Goal: Task Accomplishment & Management: Use online tool/utility

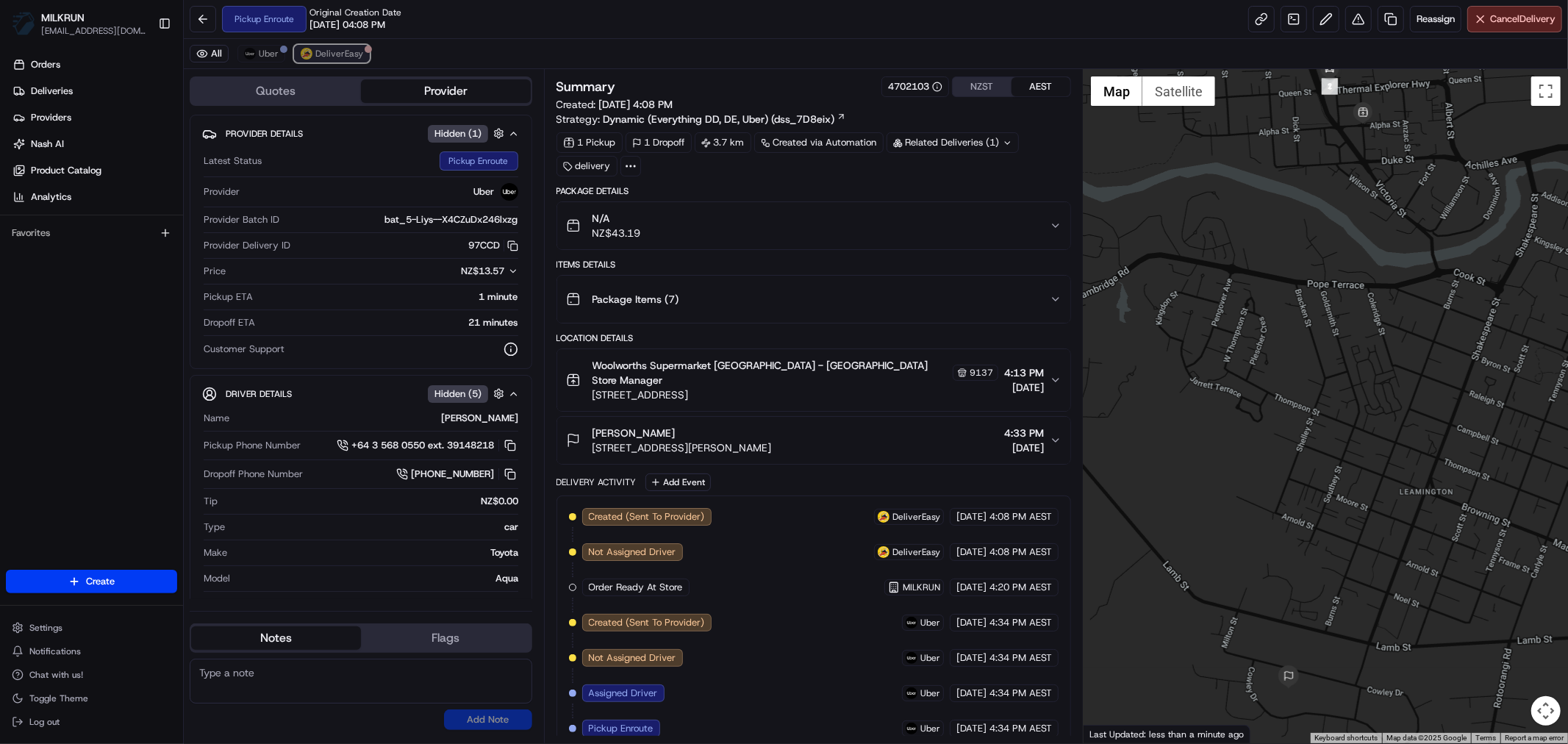
click at [313, 52] on button "DeliverEasy" at bounding box center [332, 53] width 76 height 18
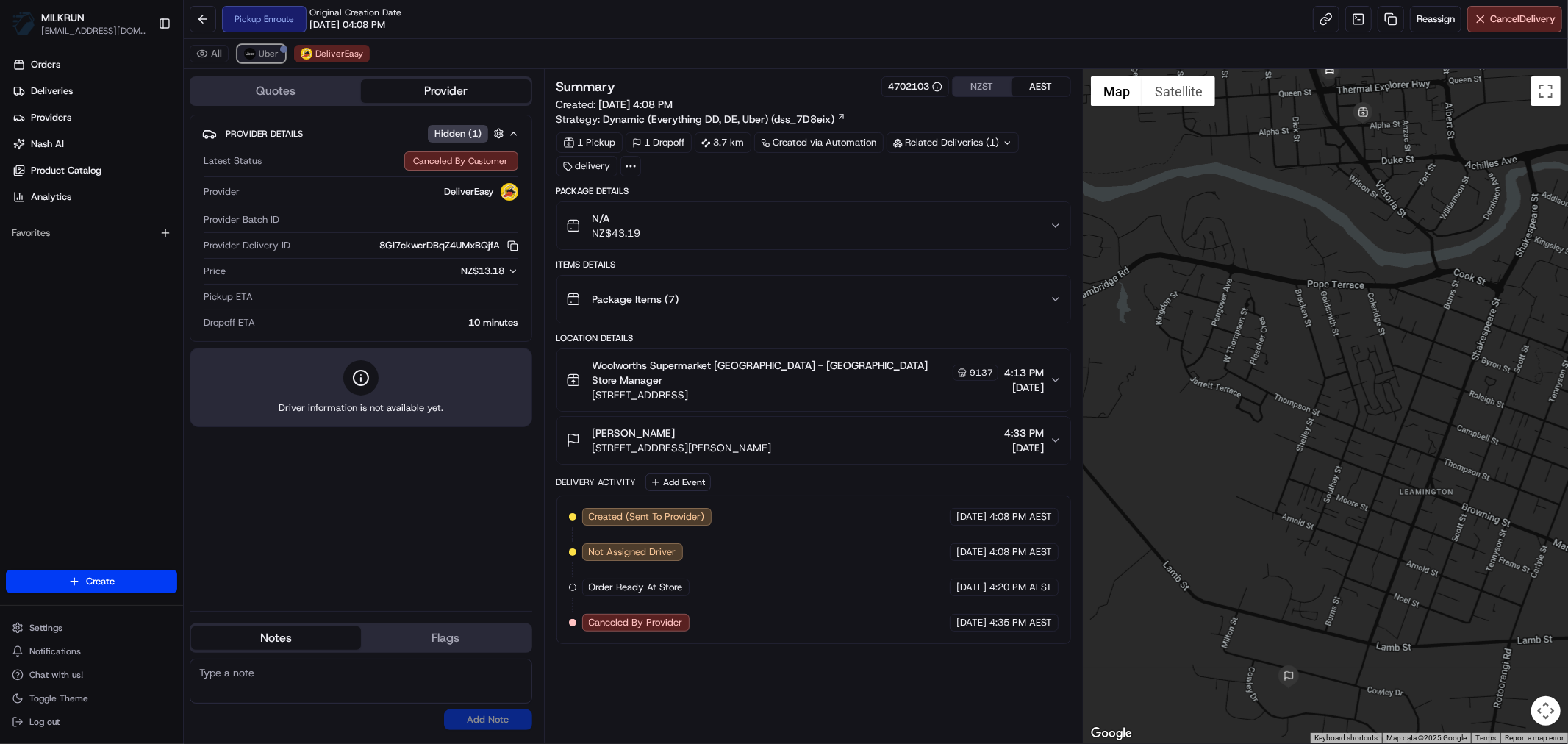
click at [250, 50] on img at bounding box center [250, 54] width 11 height 11
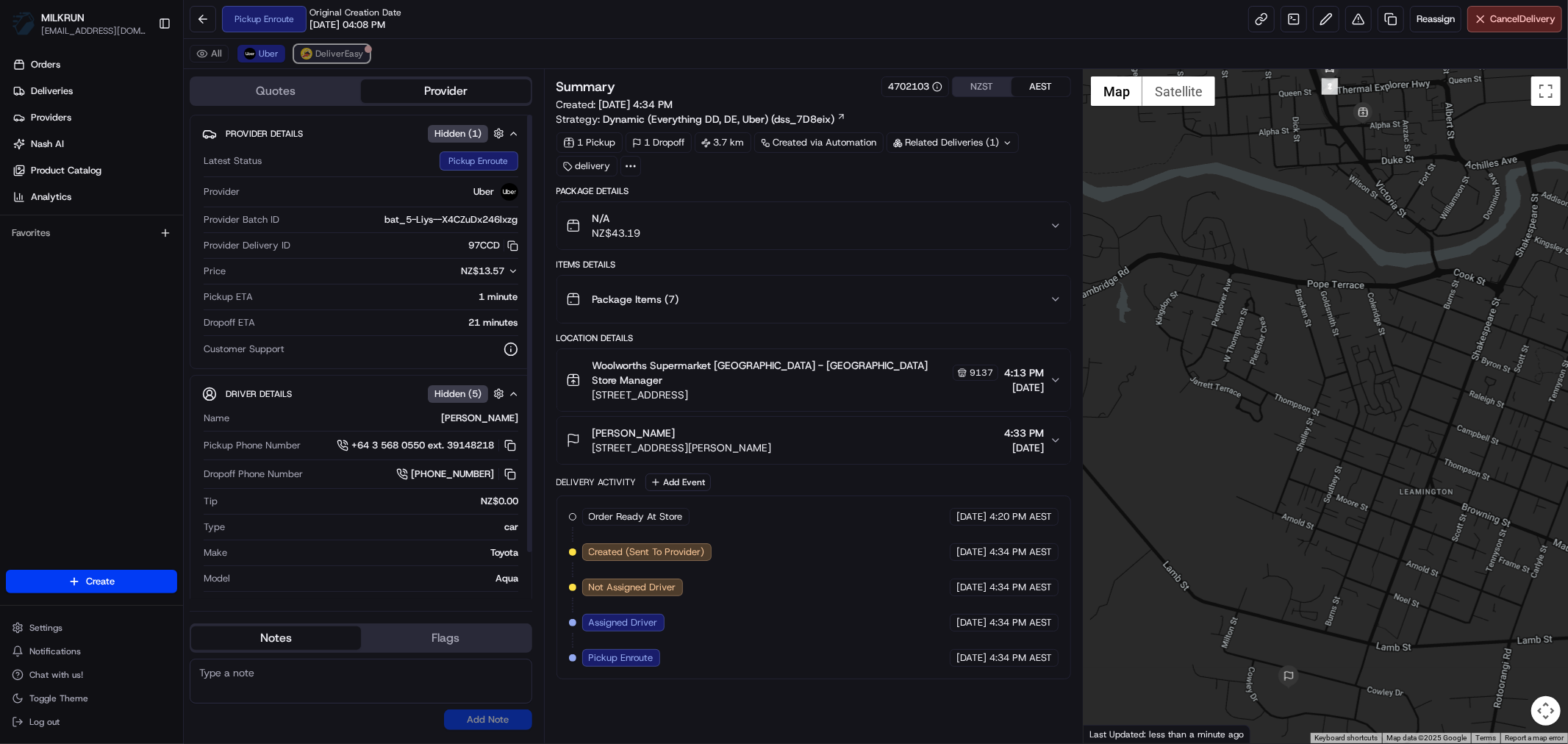
click at [326, 50] on span "DeliverEasy" at bounding box center [339, 54] width 48 height 11
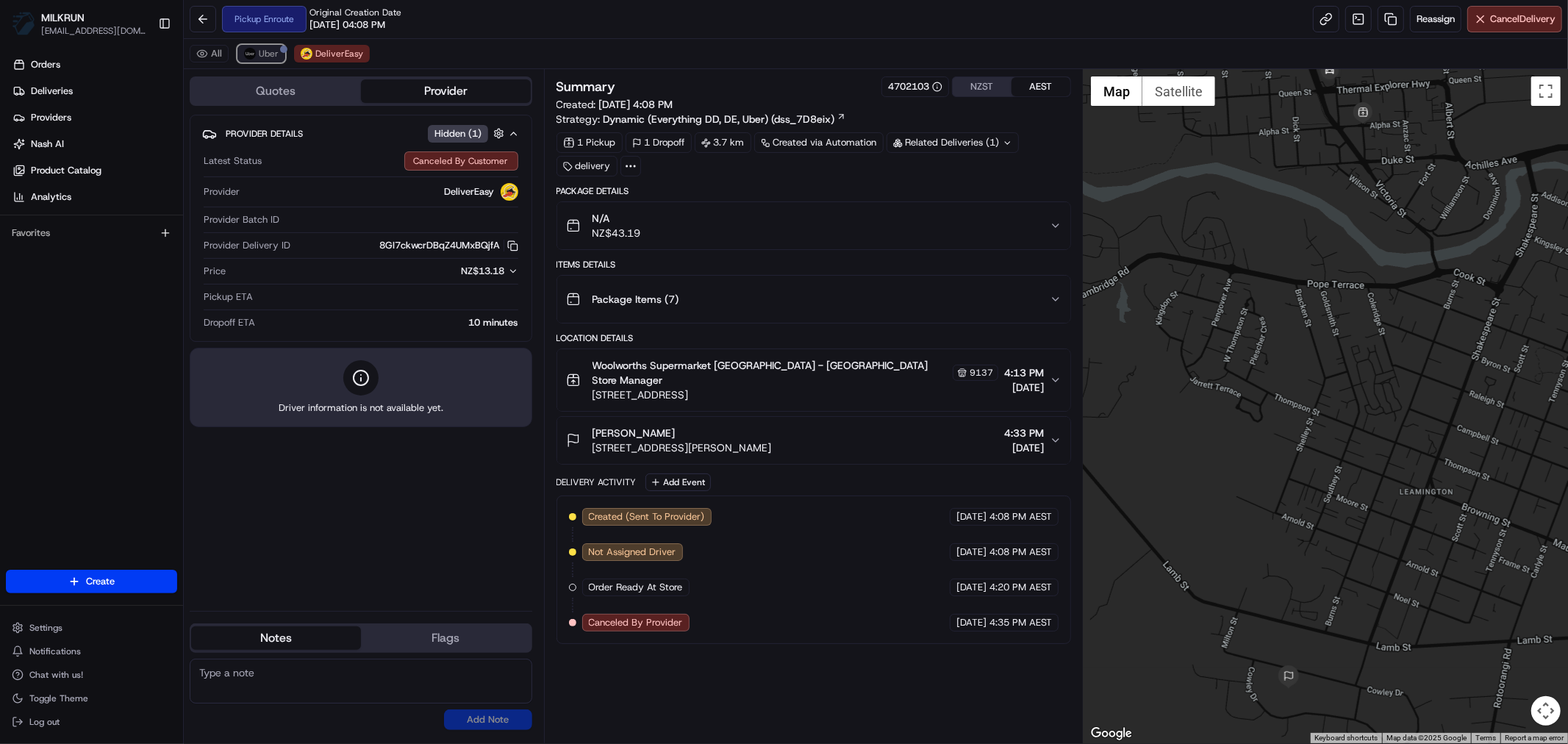
click at [260, 52] on span "Uber" at bounding box center [268, 54] width 20 height 11
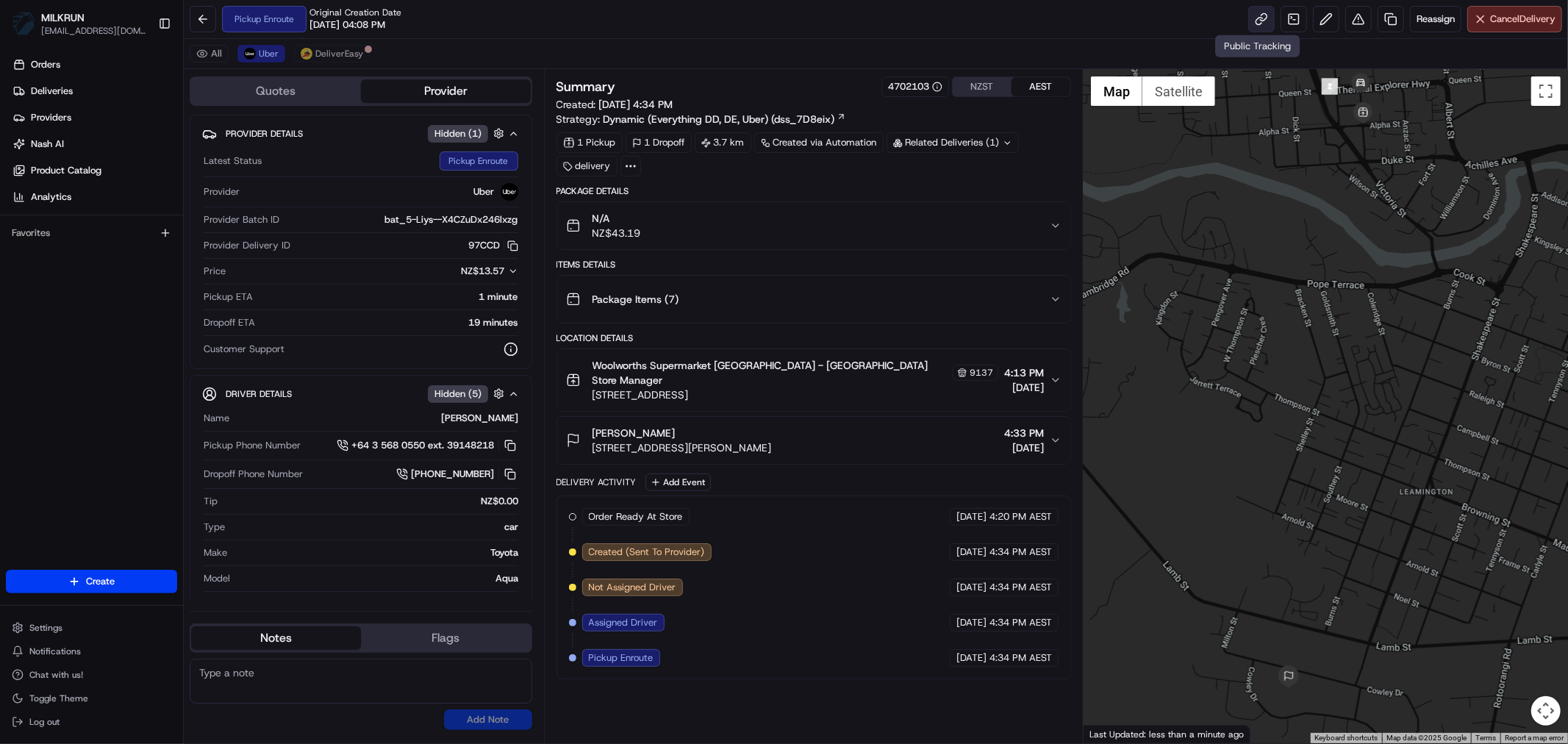
click at [1250, 18] on link at bounding box center [1262, 19] width 26 height 26
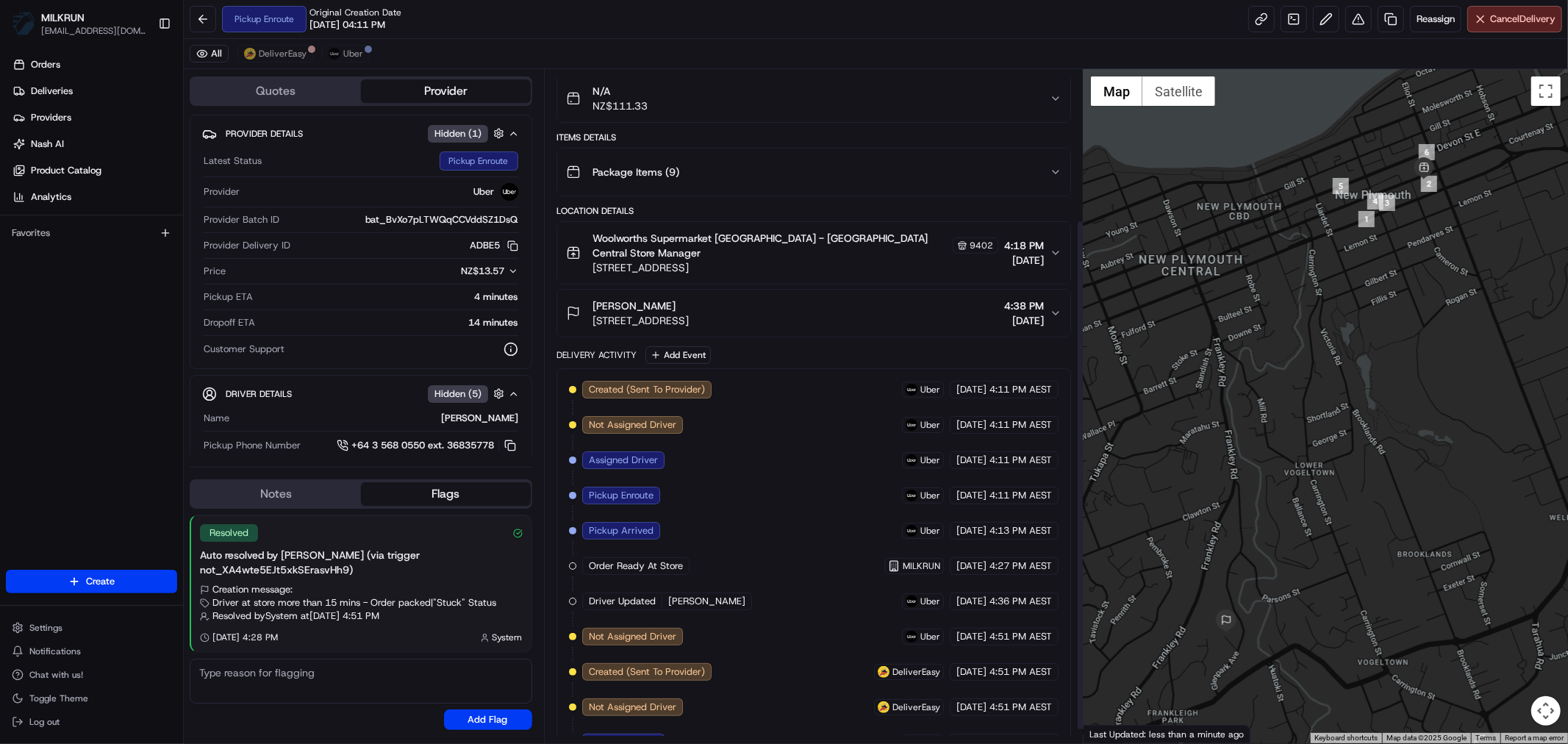
scroll to position [216, 0]
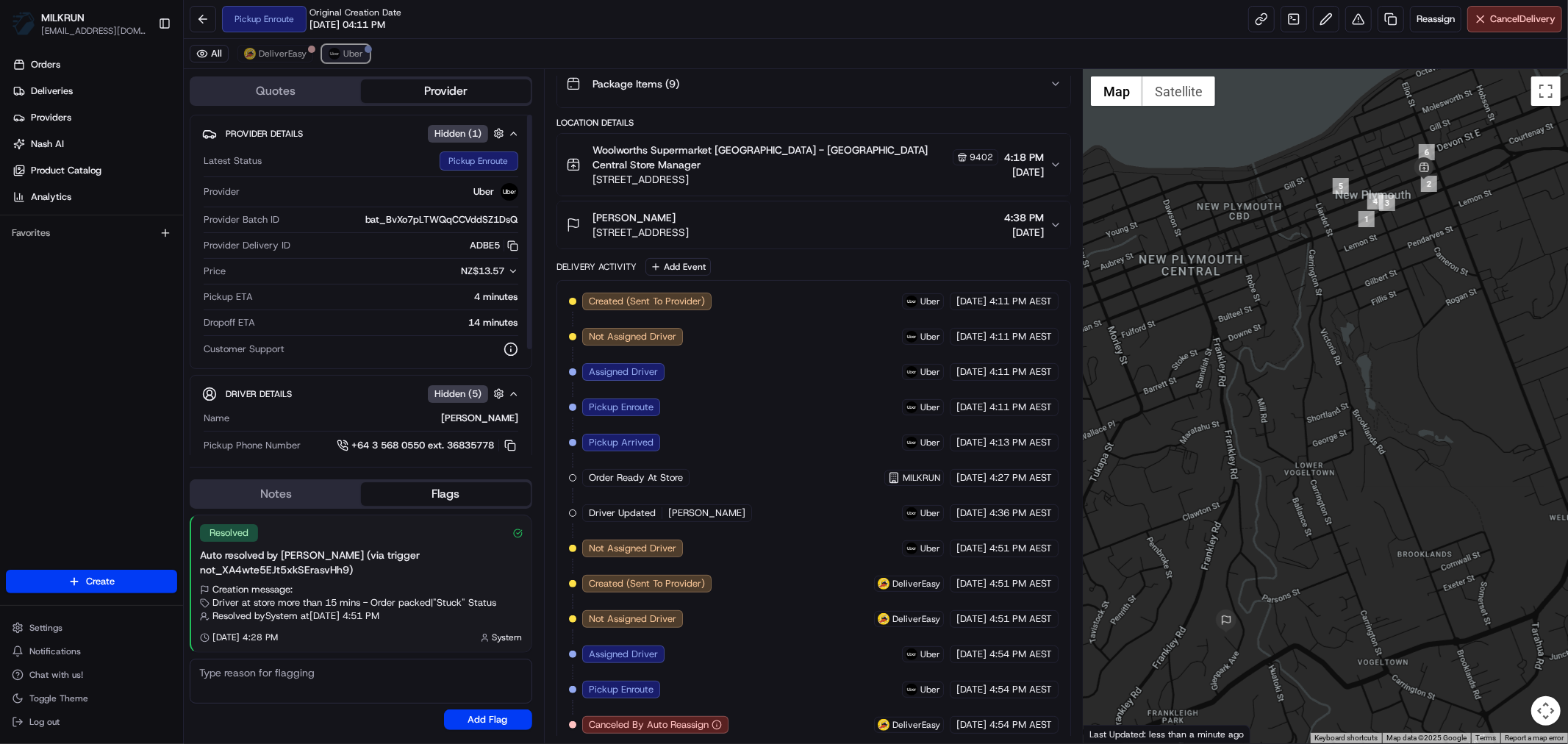
click at [357, 49] on span "Uber" at bounding box center [353, 54] width 20 height 11
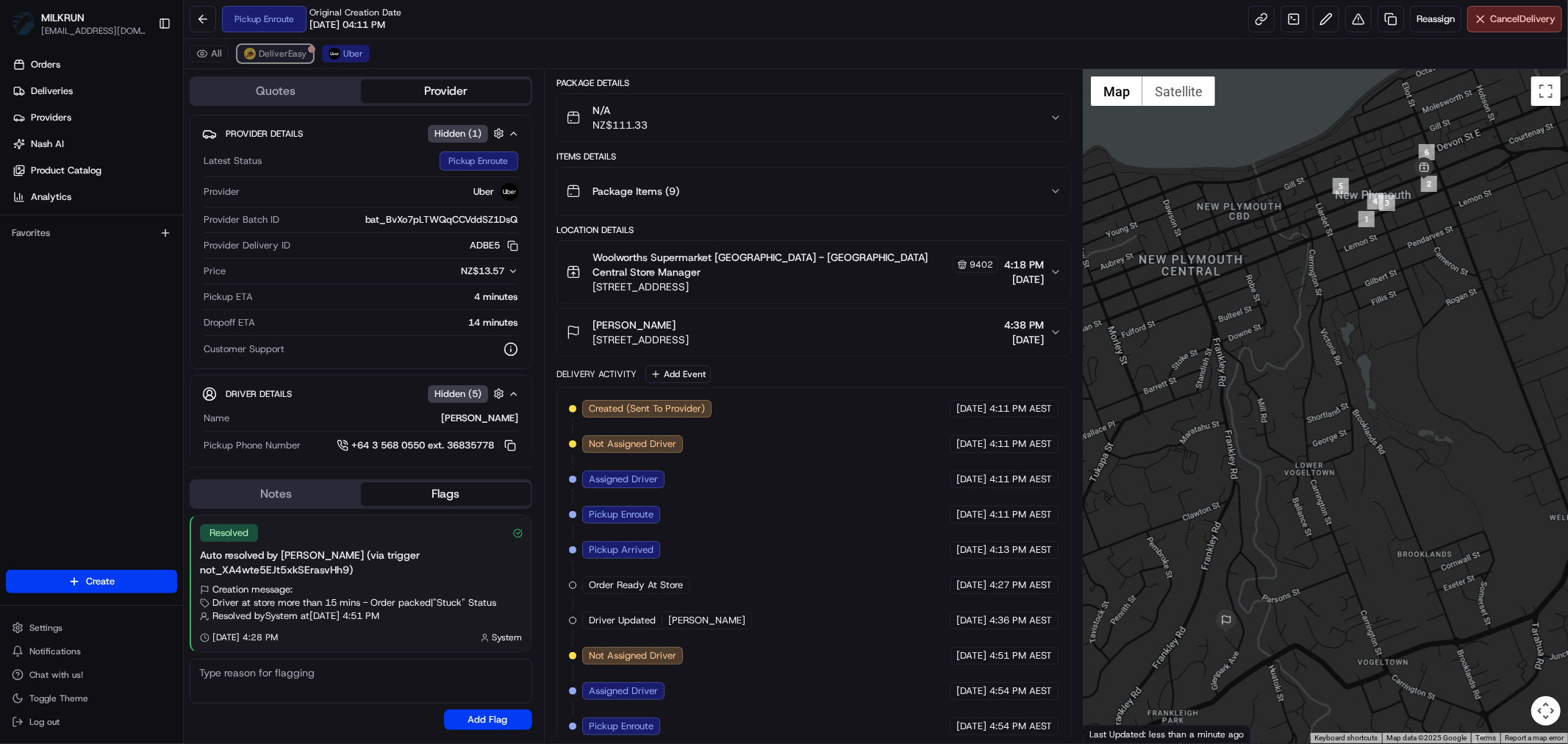
click at [285, 56] on span "DeliverEasy" at bounding box center [283, 54] width 48 height 11
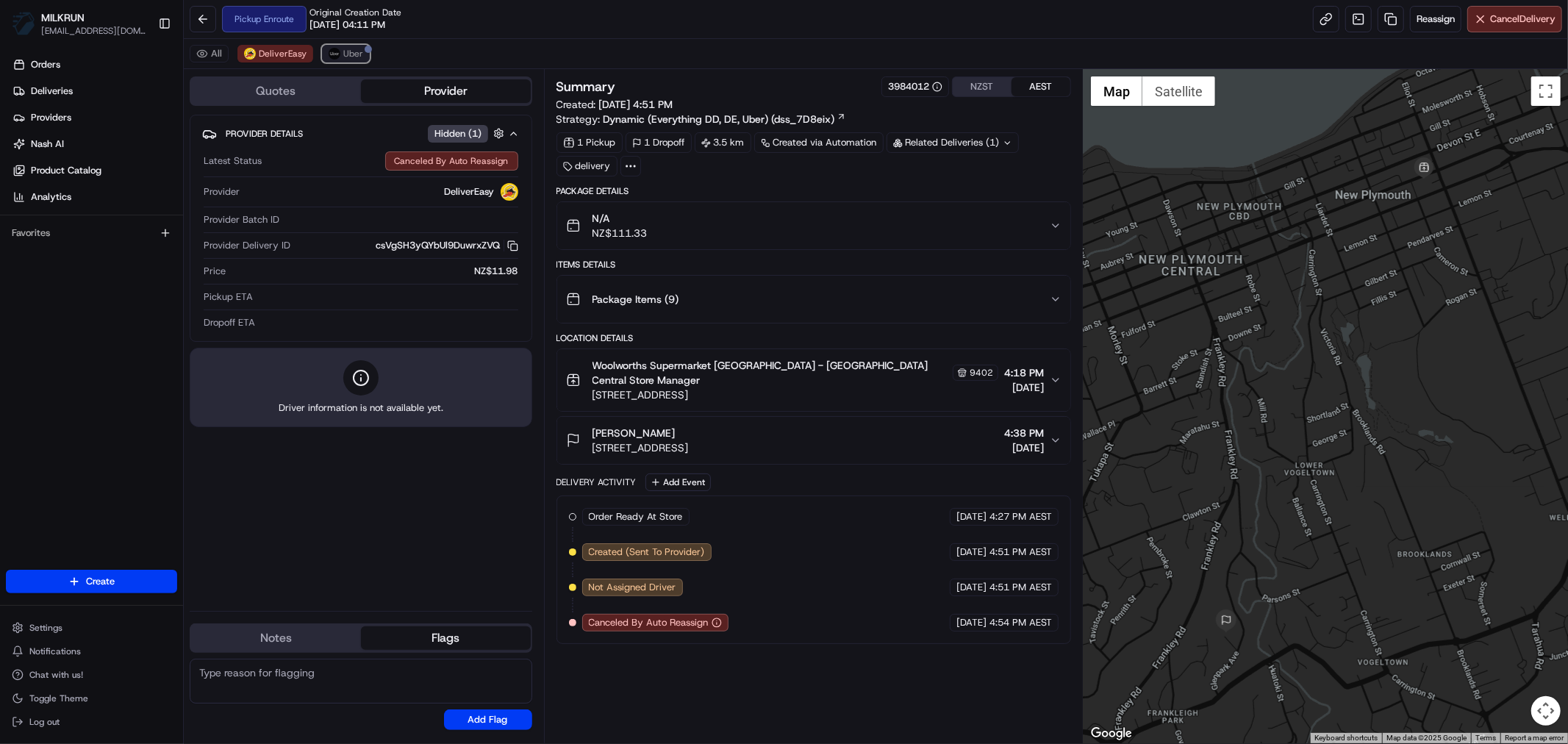
click at [332, 50] on img at bounding box center [335, 54] width 11 height 11
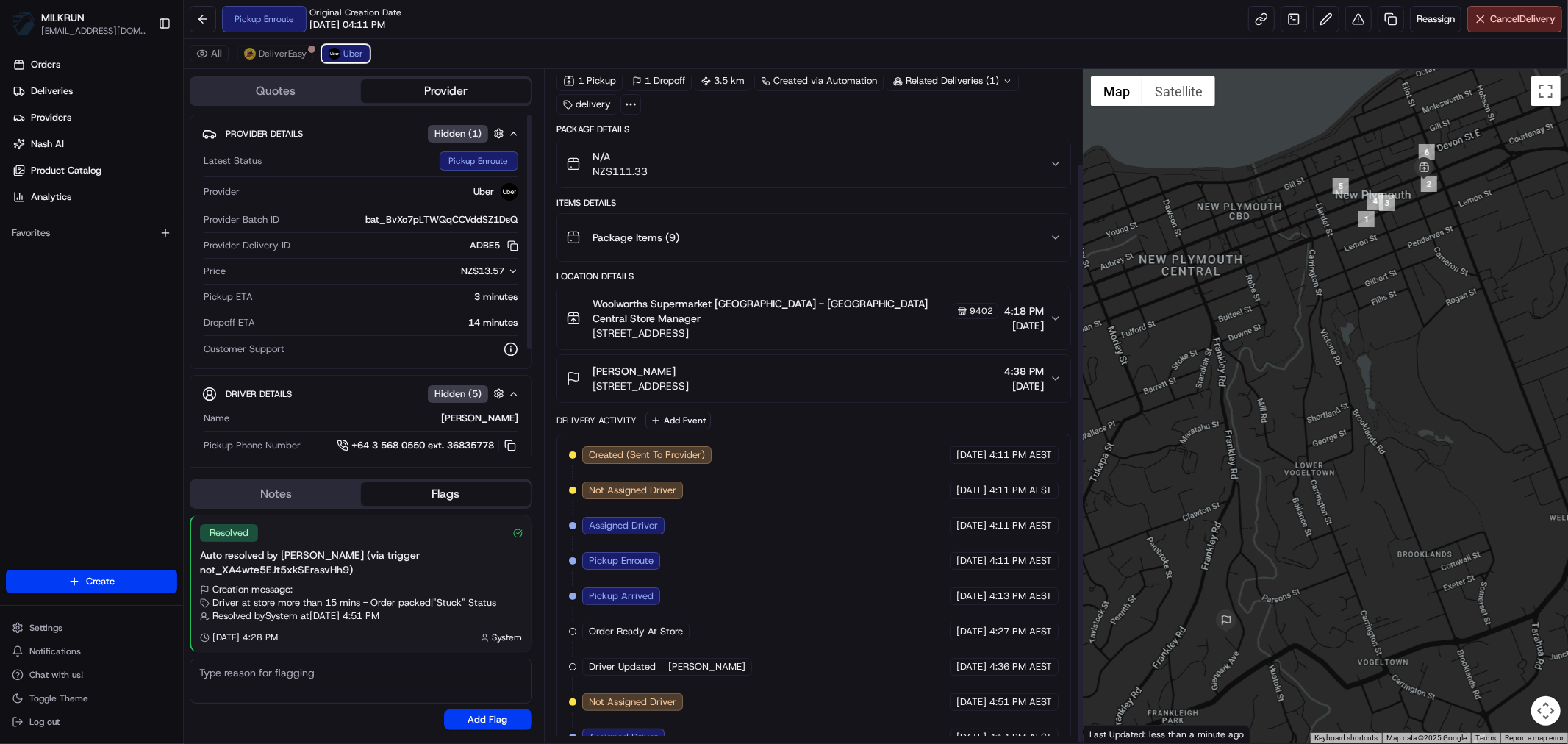
scroll to position [108, 0]
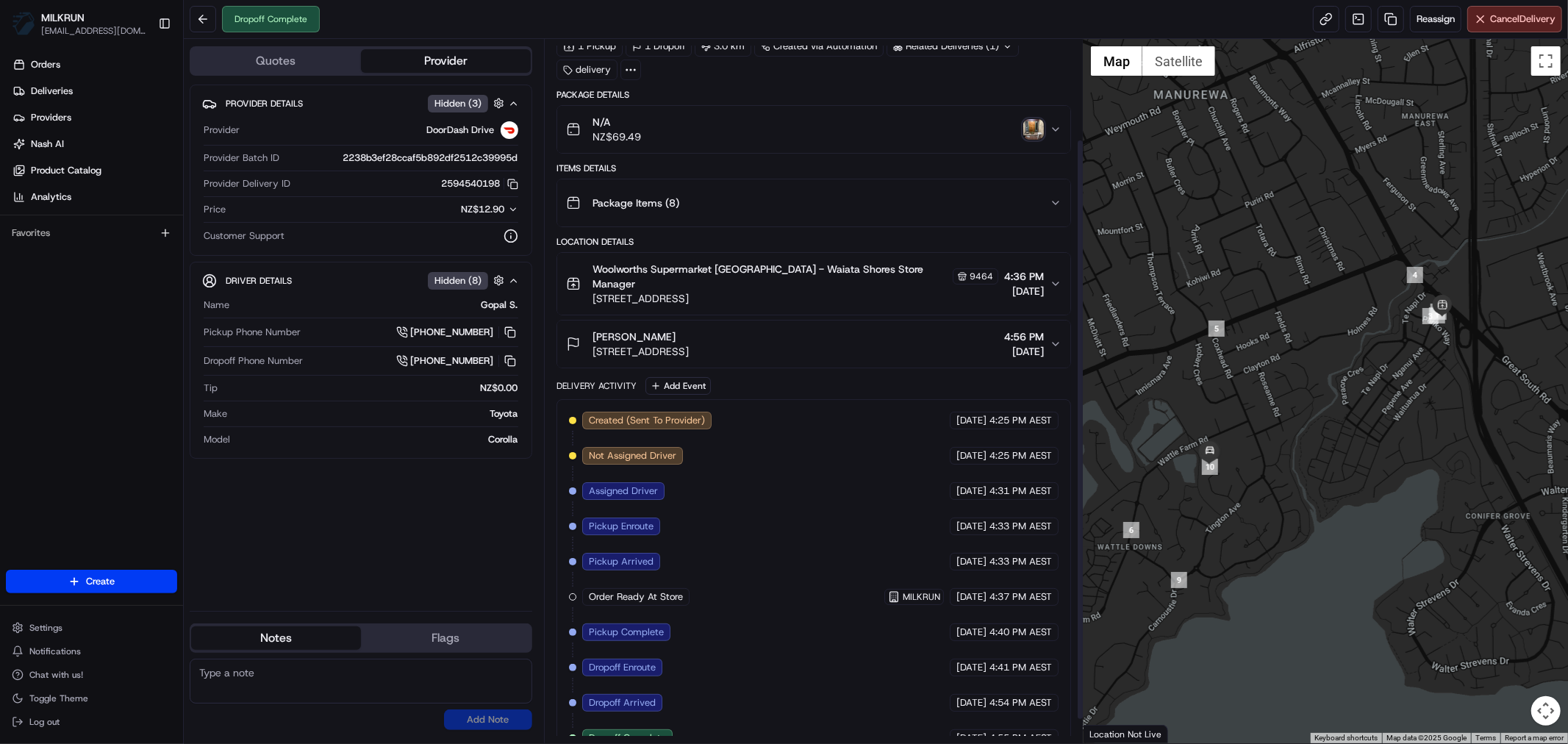
scroll to position [150, 0]
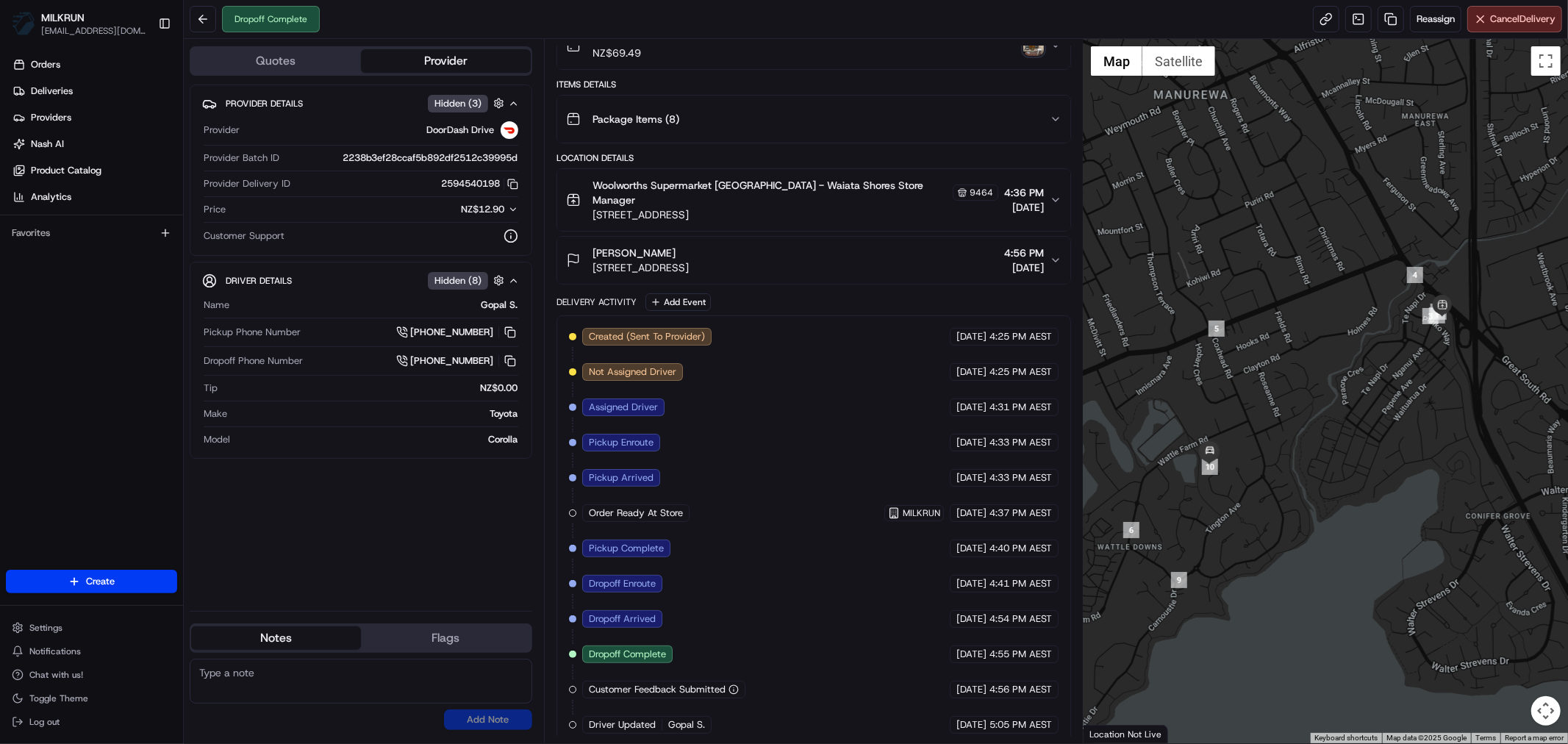
drag, startPoint x: 1057, startPoint y: 243, endPoint x: 1041, endPoint y: 256, distance: 20.6
click at [1057, 254] on icon "button" at bounding box center [1056, 260] width 11 height 11
